Goal: Transaction & Acquisition: Purchase product/service

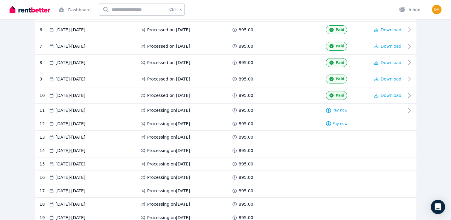
scroll to position [232, 0]
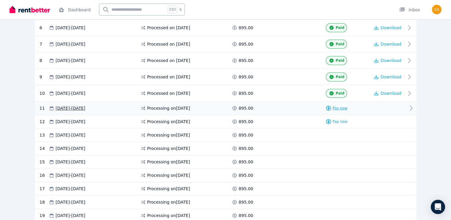
click at [340, 107] on span "Pay now" at bounding box center [340, 108] width 15 height 5
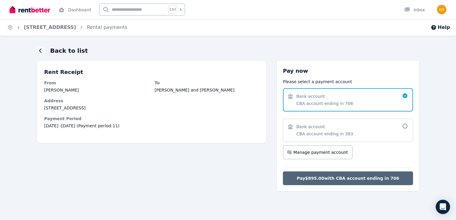
click at [325, 177] on span "Pay $895.00 with CBA account ending in 706" at bounding box center [348, 178] width 102 height 6
